Goal: Task Accomplishment & Management: Complete application form

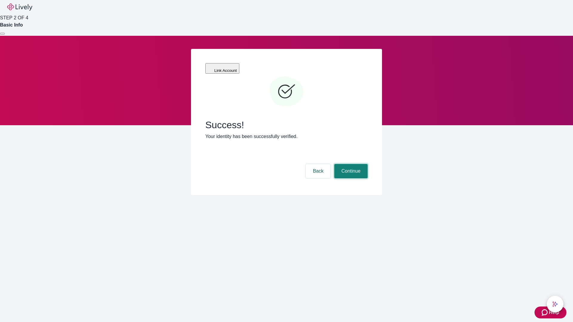
click at [350, 164] on button "Continue" at bounding box center [350, 171] width 33 height 14
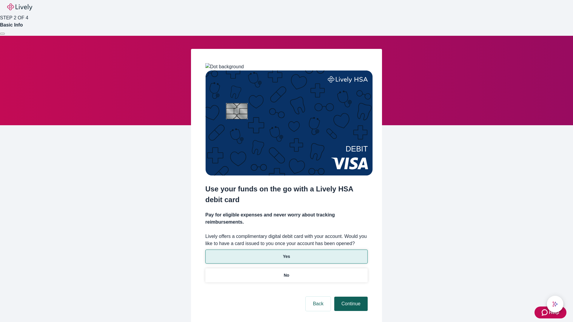
click at [286, 254] on p "Yes" at bounding box center [286, 257] width 7 height 6
click at [350, 297] on button "Continue" at bounding box center [350, 304] width 33 height 14
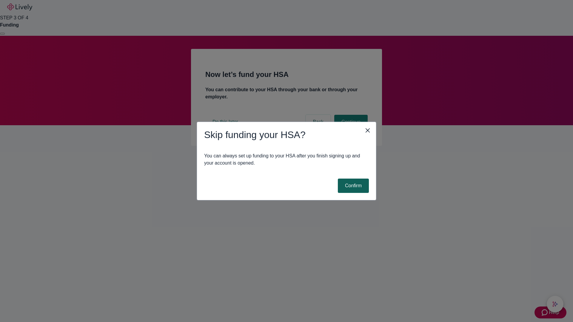
click at [352, 186] on button "Confirm" at bounding box center [353, 186] width 31 height 14
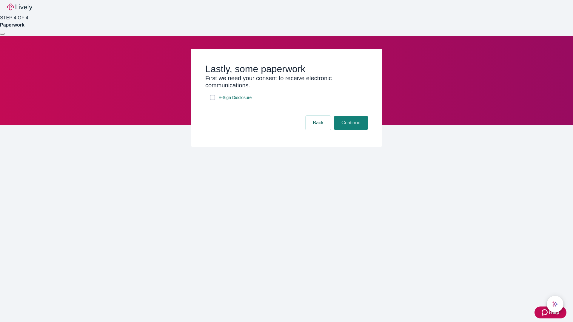
click at [212, 100] on input "E-Sign Disclosure" at bounding box center [212, 97] width 5 height 5
checkbox input "true"
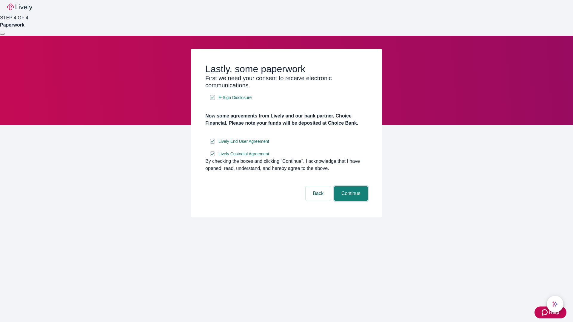
click at [350, 201] on button "Continue" at bounding box center [350, 194] width 33 height 14
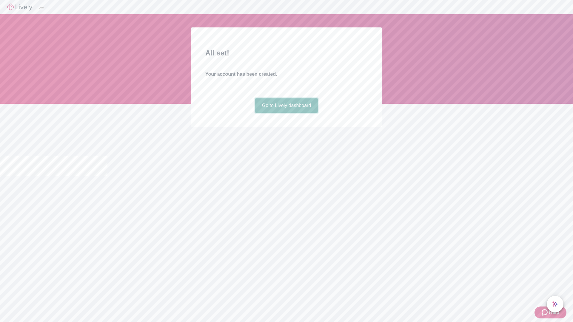
click at [286, 113] on link "Go to Lively dashboard" at bounding box center [287, 105] width 64 height 14
